Goal: Check status: Check status

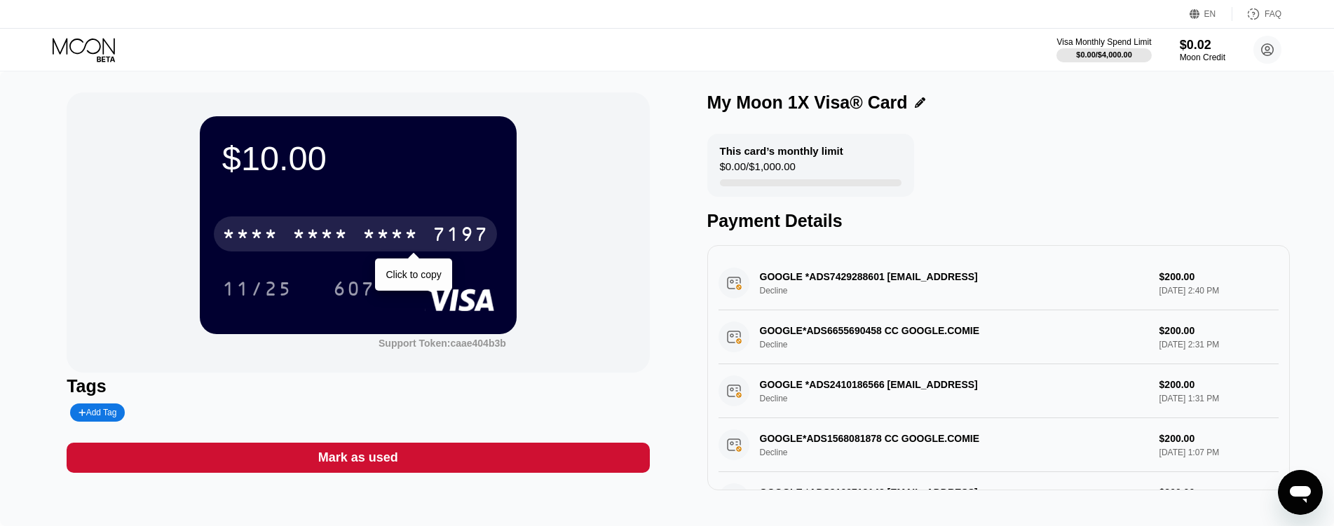
click at [469, 241] on div "7197" at bounding box center [460, 236] width 56 height 22
click at [367, 241] on div "* * * *" at bounding box center [390, 236] width 56 height 22
